Goal: Information Seeking & Learning: Learn about a topic

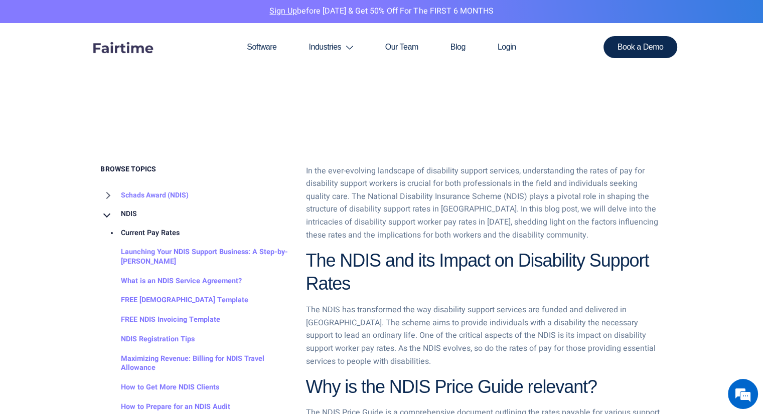
scroll to position [451, 0]
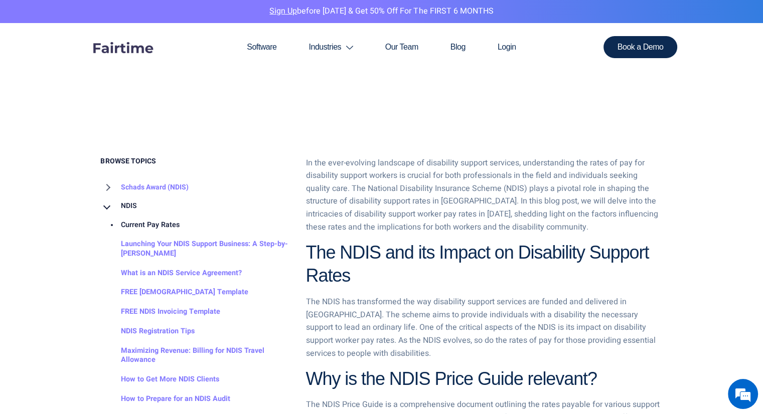
click at [159, 222] on link "Current Pay Rates" at bounding box center [140, 226] width 79 height 20
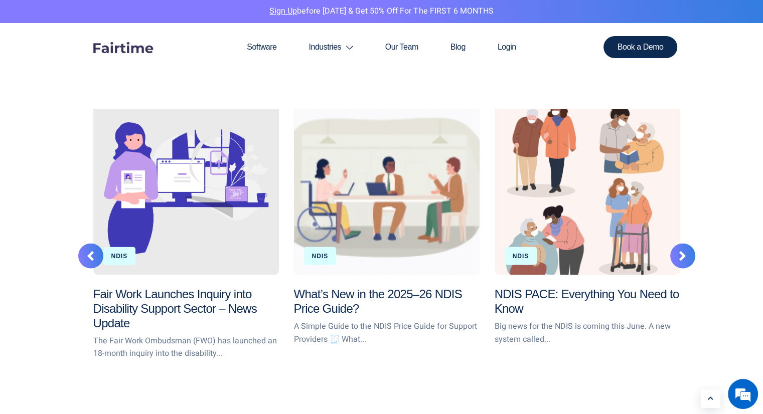
scroll to position [1756, 0]
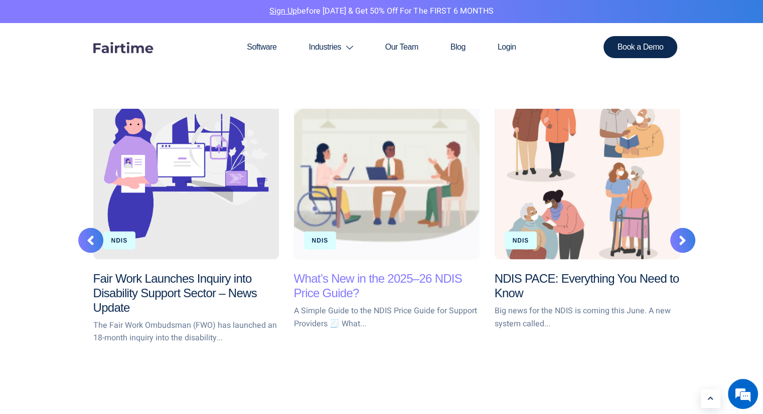
click at [353, 271] on link "What’s New in the 2025–26 NDIS Price Guide?" at bounding box center [378, 285] width 168 height 28
